Goal: Task Accomplishment & Management: Manage account settings

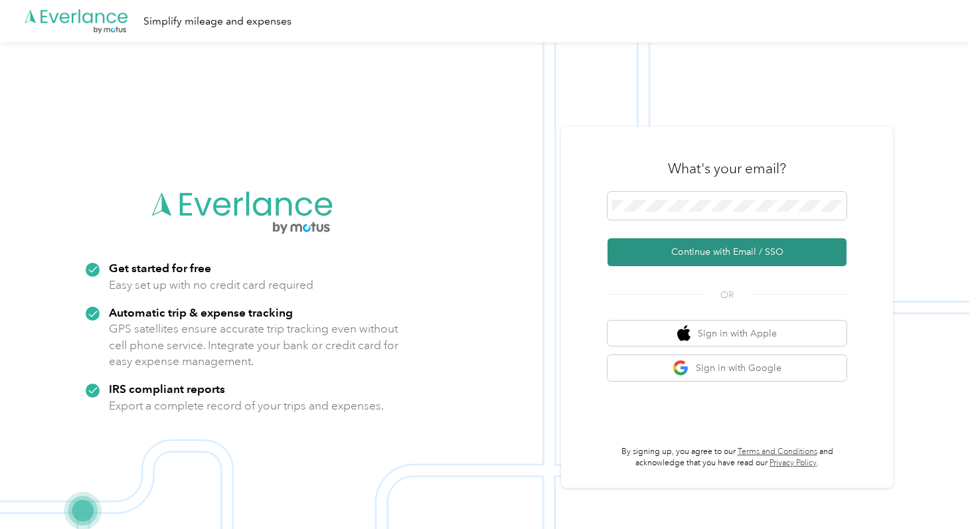
click at [636, 261] on button "Continue with Email / SSO" at bounding box center [726, 252] width 239 height 28
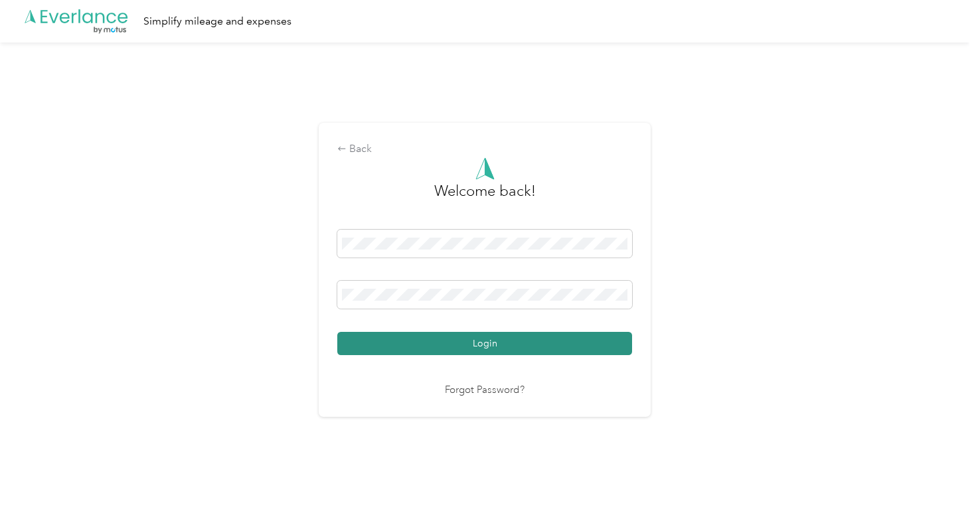
click at [567, 346] on button "Login" at bounding box center [484, 343] width 295 height 23
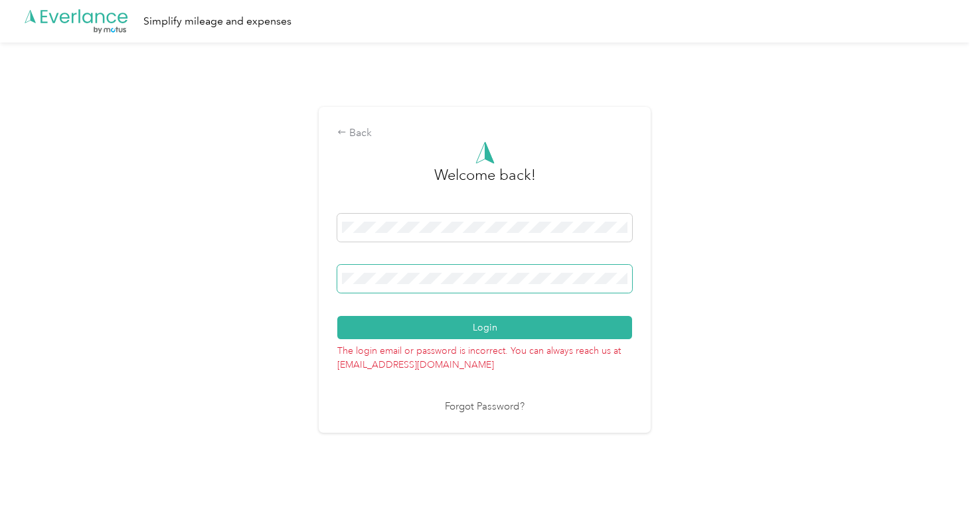
click at [561, 270] on span at bounding box center [484, 279] width 295 height 28
click at [313, 285] on div "Back Welcome back! Login The login email or password is incorrect. You can alwa…" at bounding box center [484, 274] width 969 height 465
click at [318, 277] on div "Back Welcome back! Login The login email or password is incorrect. You can alwa…" at bounding box center [484, 274] width 969 height 465
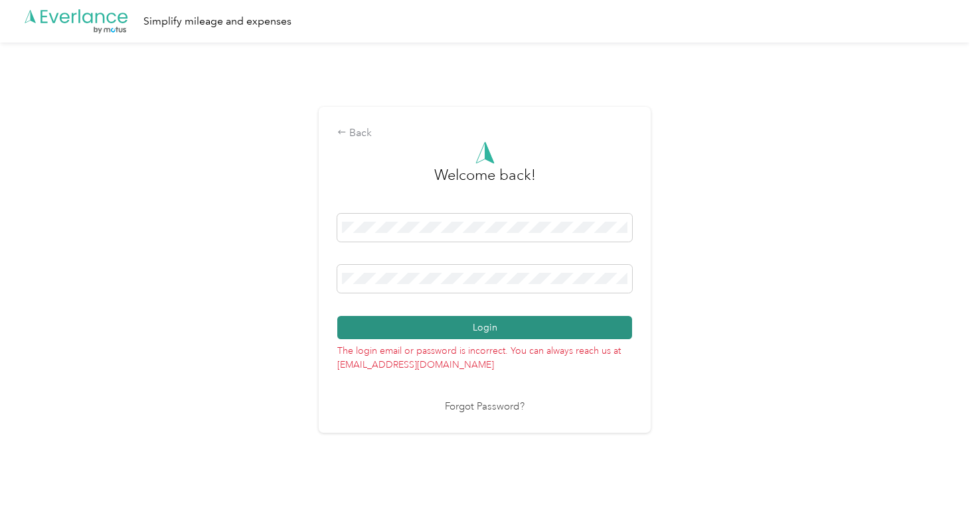
click at [508, 329] on button "Login" at bounding box center [484, 327] width 295 height 23
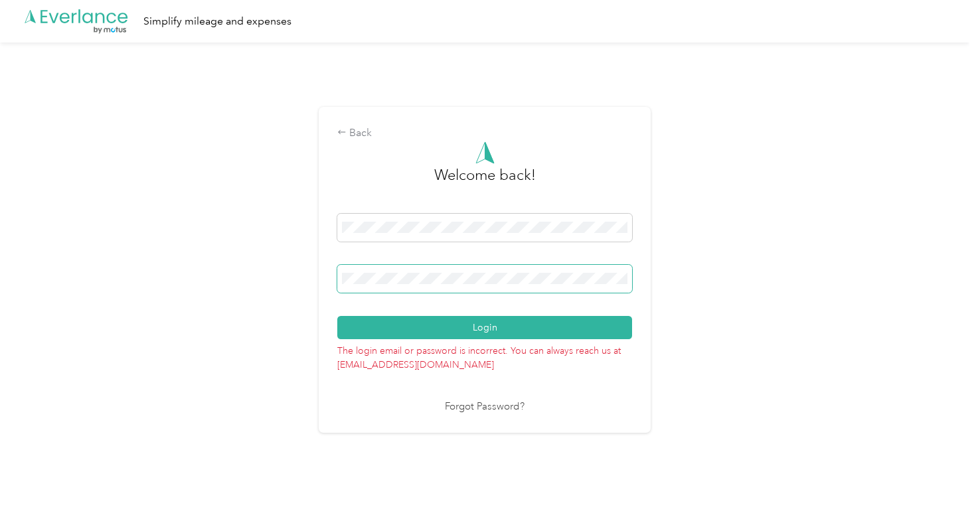
click at [498, 265] on span at bounding box center [484, 279] width 295 height 28
click at [0, 508] on com-1password-button at bounding box center [0, 508] width 0 height 0
click at [315, 276] on div "Back Welcome back! Login The login email or password is incorrect. You can alwa…" at bounding box center [484, 274] width 969 height 465
click at [337, 316] on button "Login" at bounding box center [484, 327] width 295 height 23
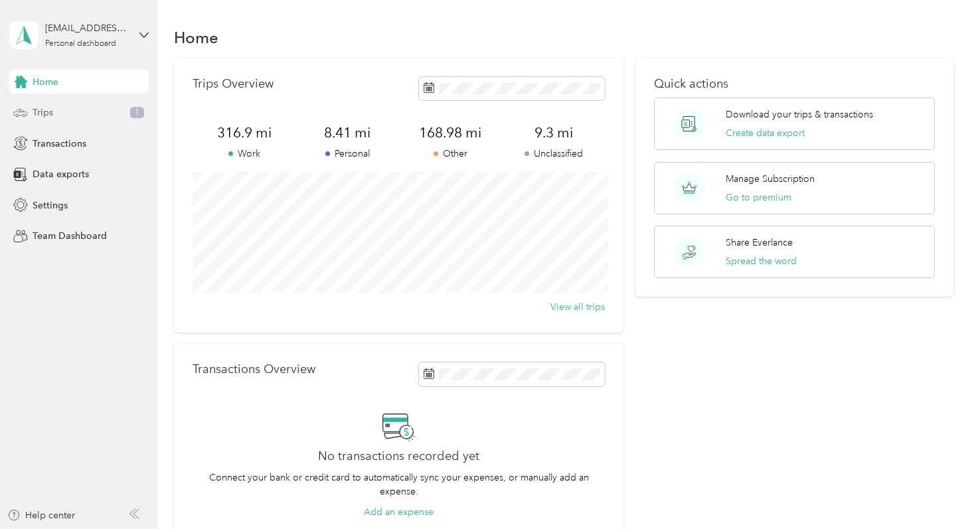
click at [98, 116] on div "Trips 1" at bounding box center [78, 113] width 139 height 24
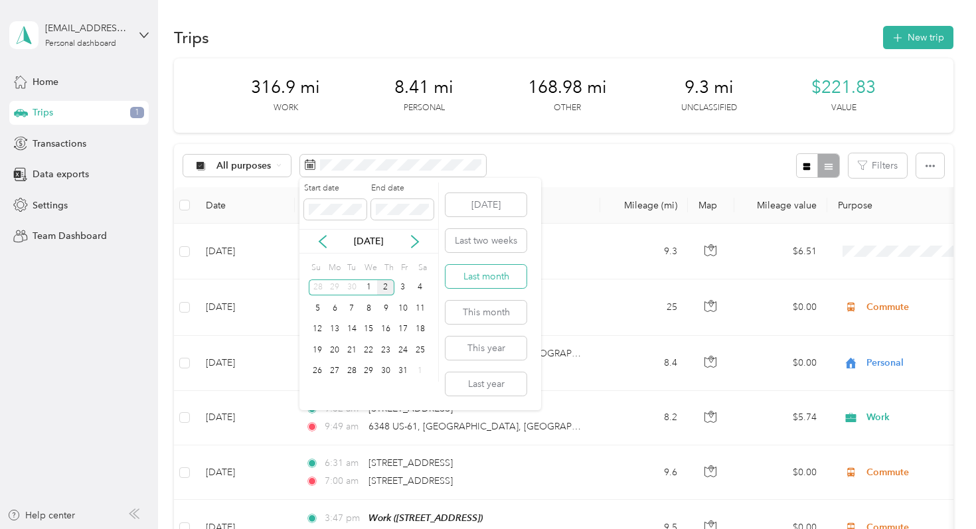
click at [481, 275] on button "Last month" at bounding box center [485, 276] width 81 height 23
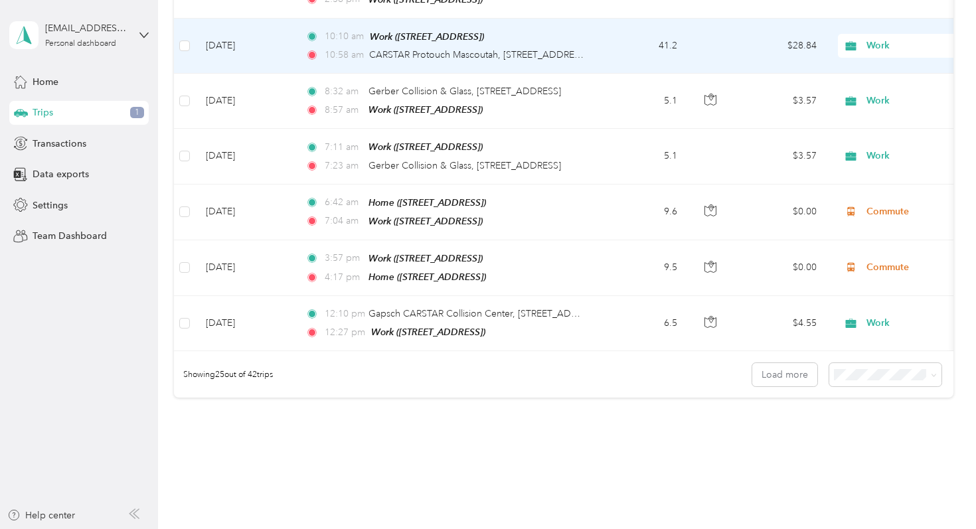
scroll to position [1301, 0]
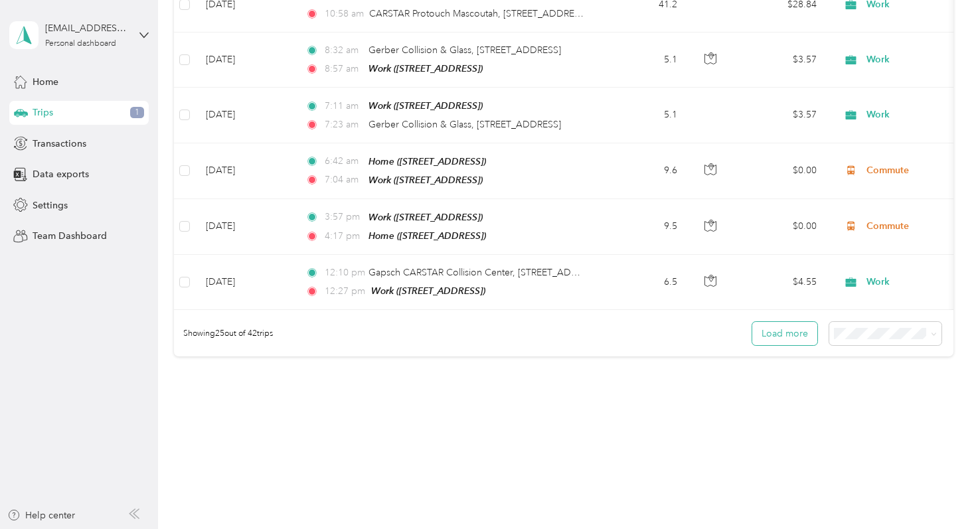
click at [786, 322] on button "Load more" at bounding box center [784, 333] width 65 height 23
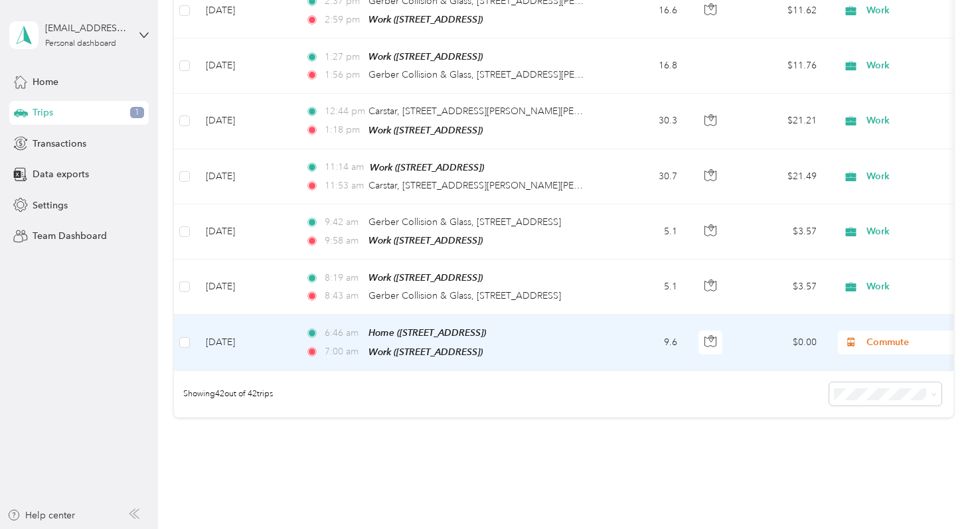
scroll to position [2185, 0]
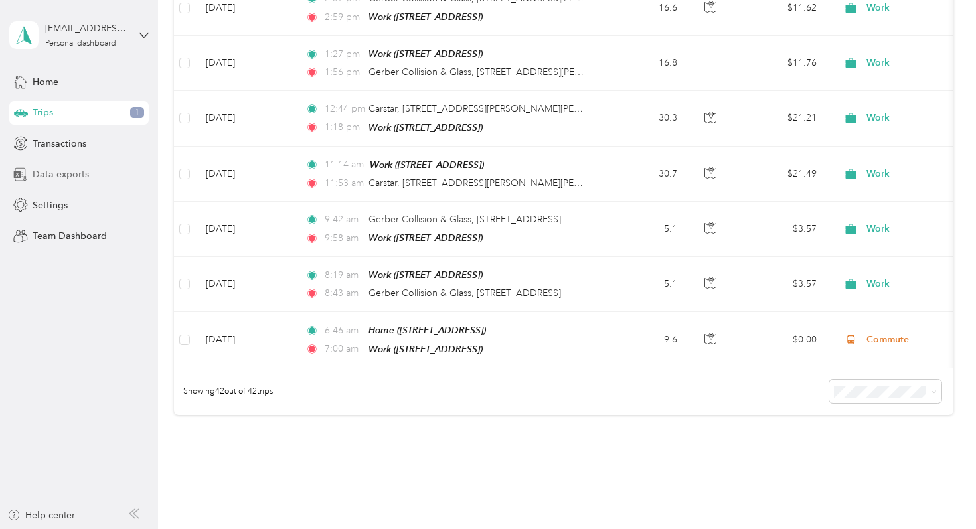
click at [108, 173] on div "Data exports" at bounding box center [78, 175] width 139 height 24
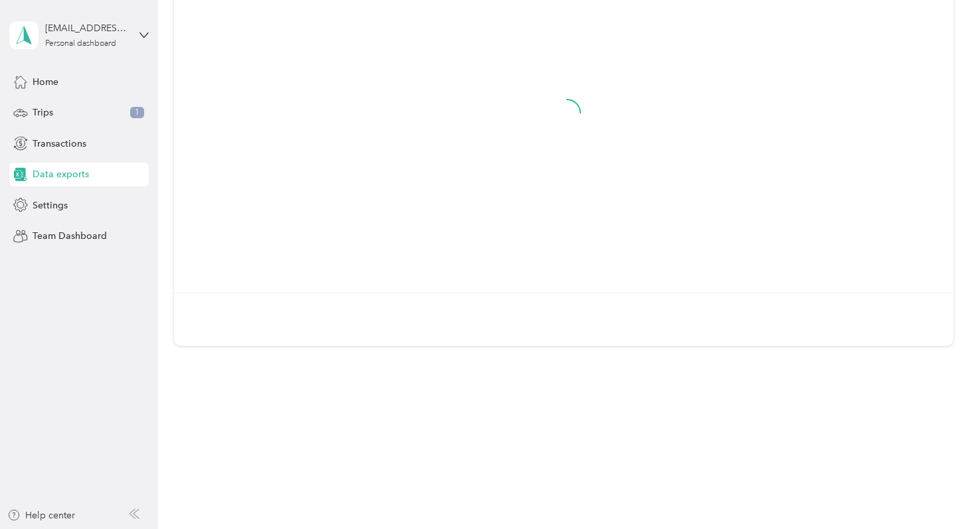
scroll to position [161, 0]
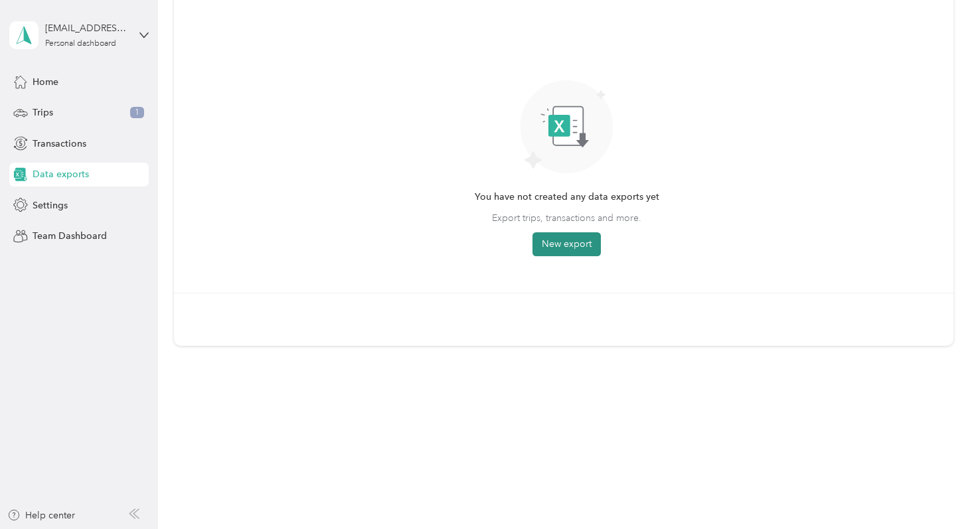
click at [582, 253] on button "New export" at bounding box center [566, 244] width 68 height 24
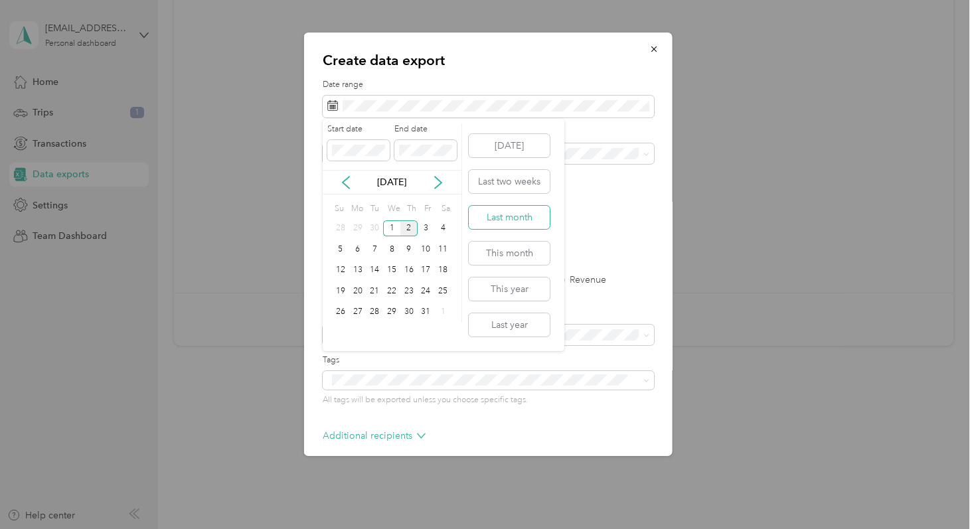
click at [522, 218] on button "Last month" at bounding box center [509, 217] width 81 height 23
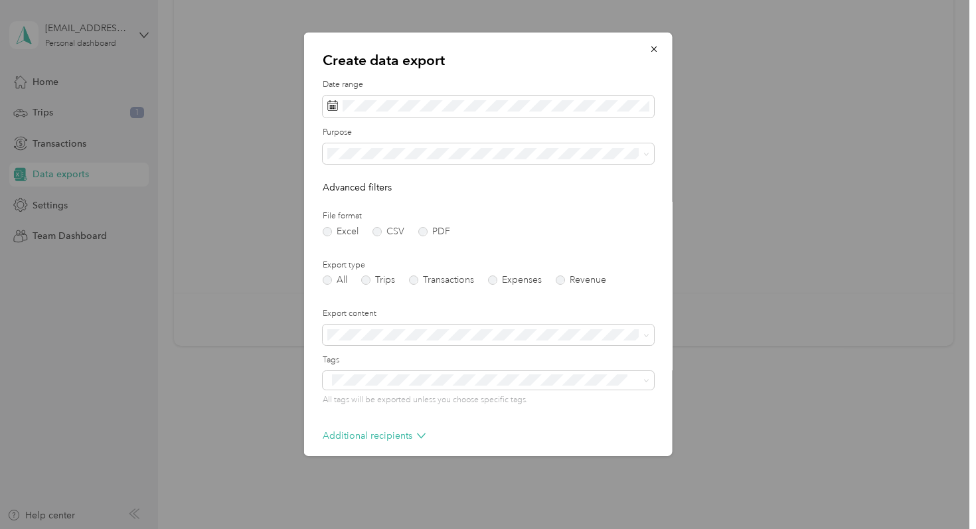
scroll to position [59, 0]
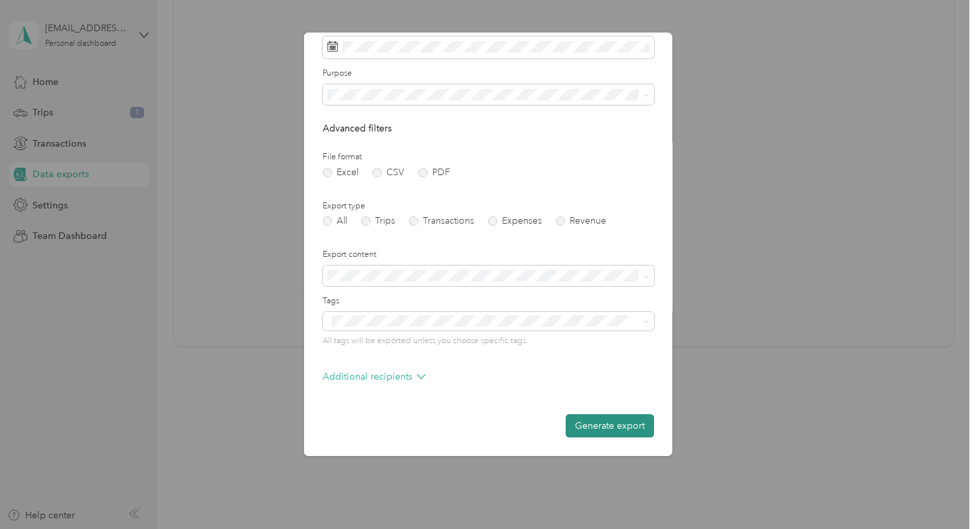
click at [595, 426] on button "Generate export" at bounding box center [609, 425] width 88 height 23
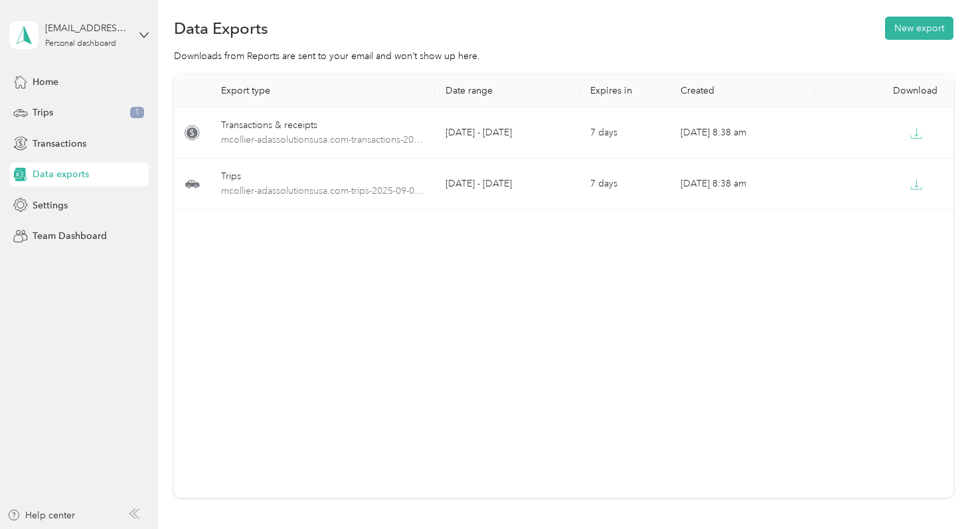
scroll to position [0, 0]
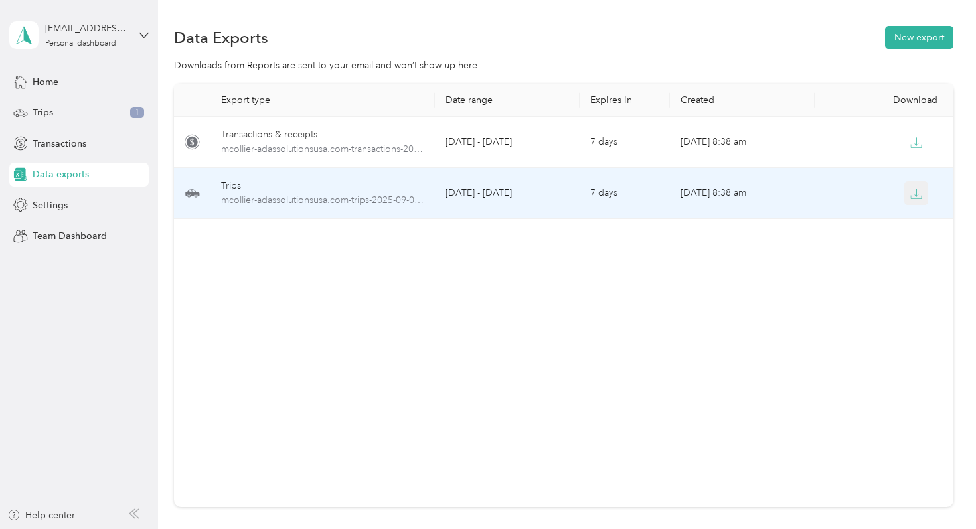
click at [915, 196] on icon "button" at bounding box center [916, 194] width 12 height 12
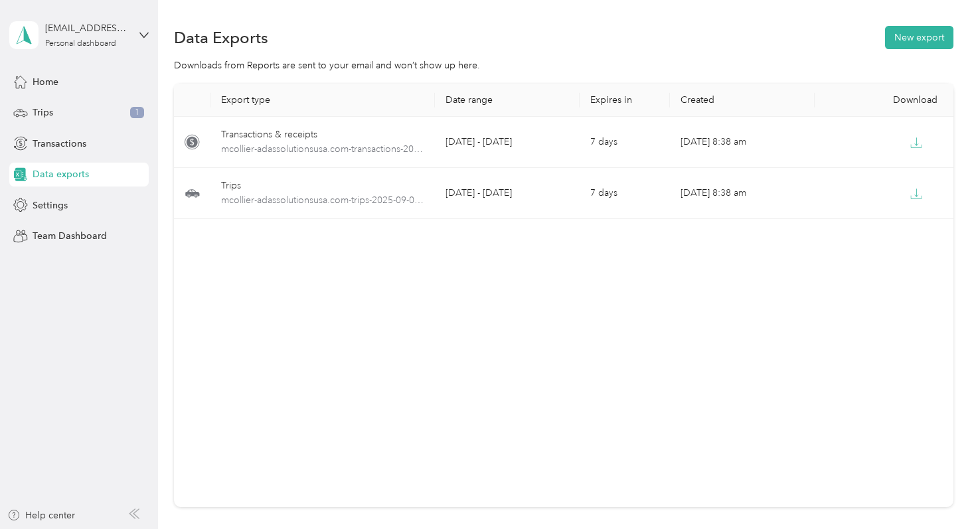
click at [130, 38] on div "[EMAIL_ADDRESS][DOMAIN_NAME] Personal dashboard" at bounding box center [78, 35] width 139 height 46
click at [130, 116] on div "You’re signed in as [EMAIL_ADDRESS][DOMAIN_NAME] Log out" at bounding box center [148, 92] width 279 height 75
click at [139, 35] on icon at bounding box center [143, 35] width 9 height 9
click at [125, 108] on div "Log out" at bounding box center [149, 109] width 261 height 23
